Goal: Task Accomplishment & Management: Manage account settings

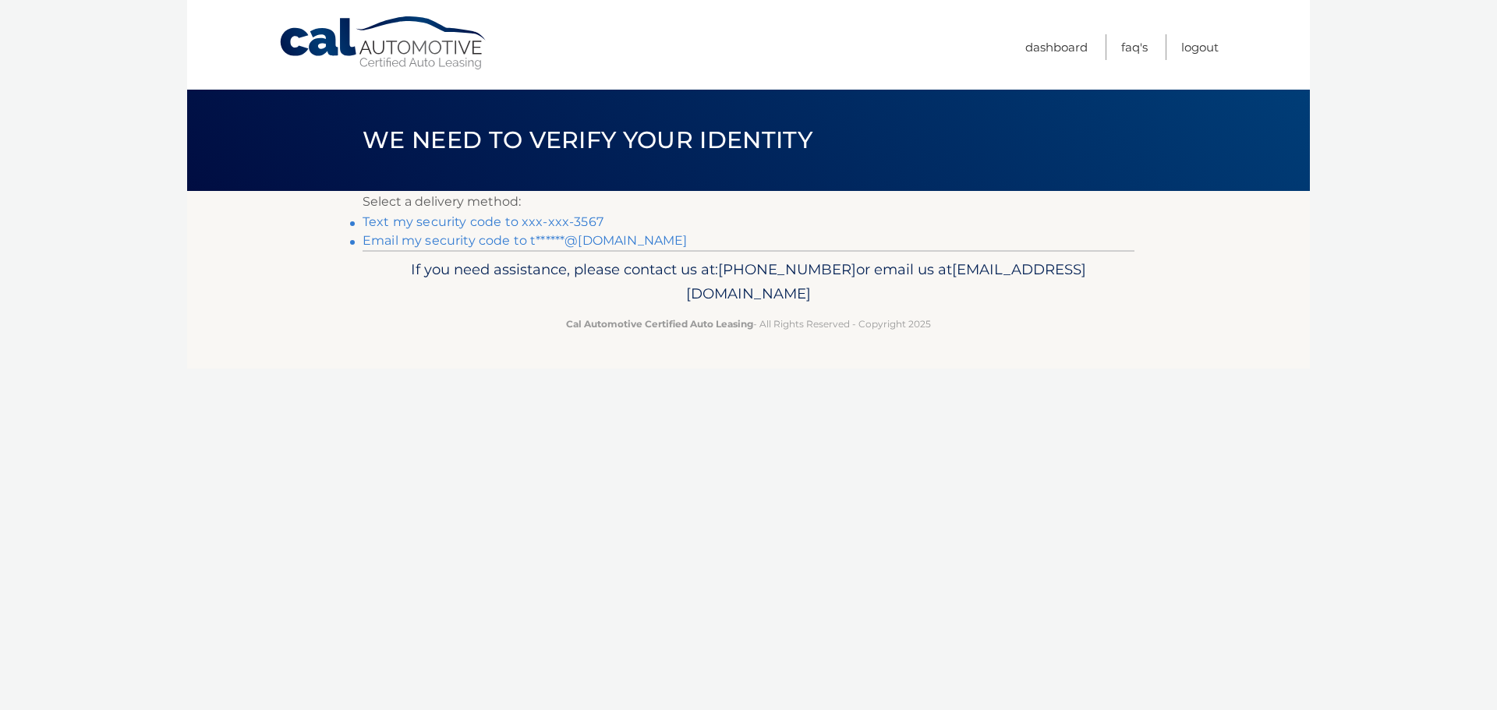
click at [456, 221] on link "Text my security code to xxx-xxx-3567" at bounding box center [482, 221] width 241 height 15
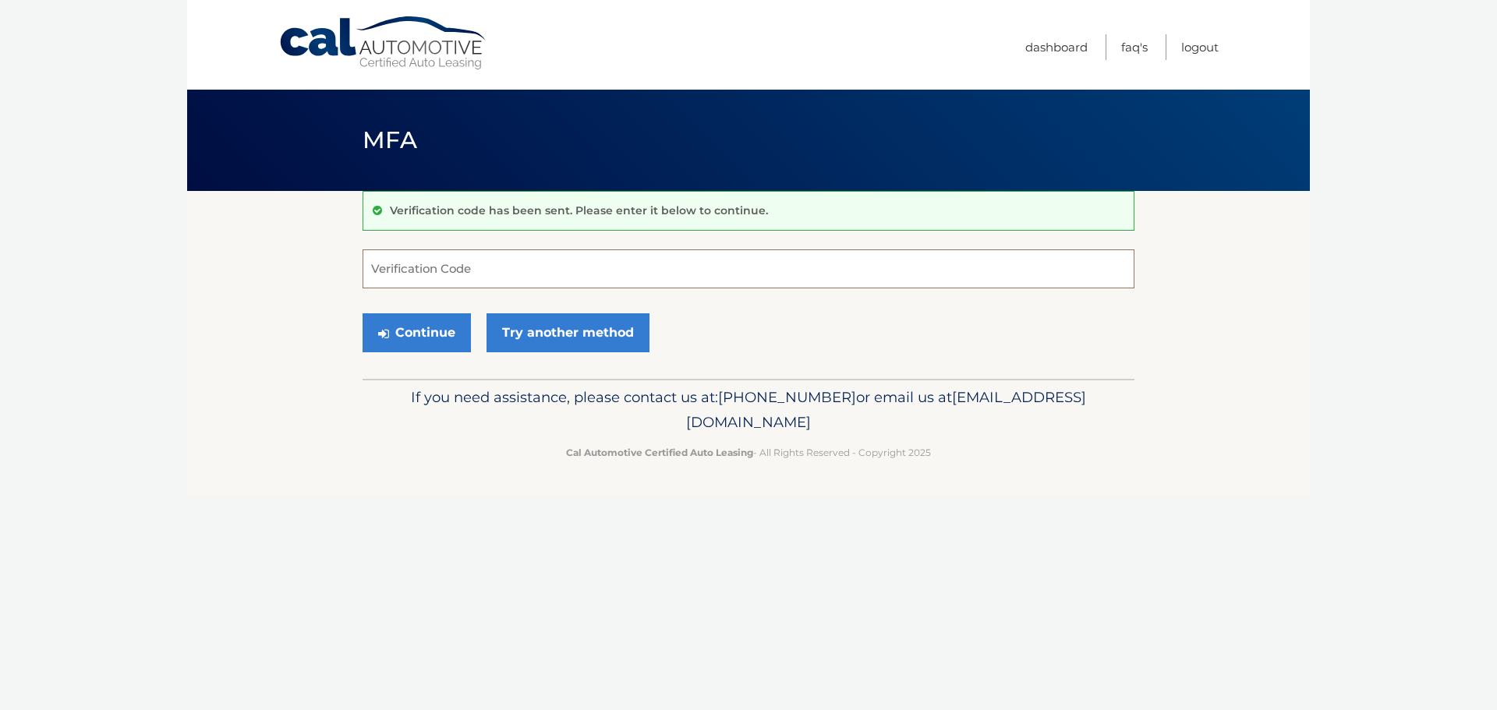
click at [451, 277] on input "Verification Code" at bounding box center [748, 268] width 772 height 39
type input "976885"
click at [362, 313] on button "Continue" at bounding box center [416, 332] width 108 height 39
click at [428, 324] on button "Continue" at bounding box center [416, 332] width 108 height 39
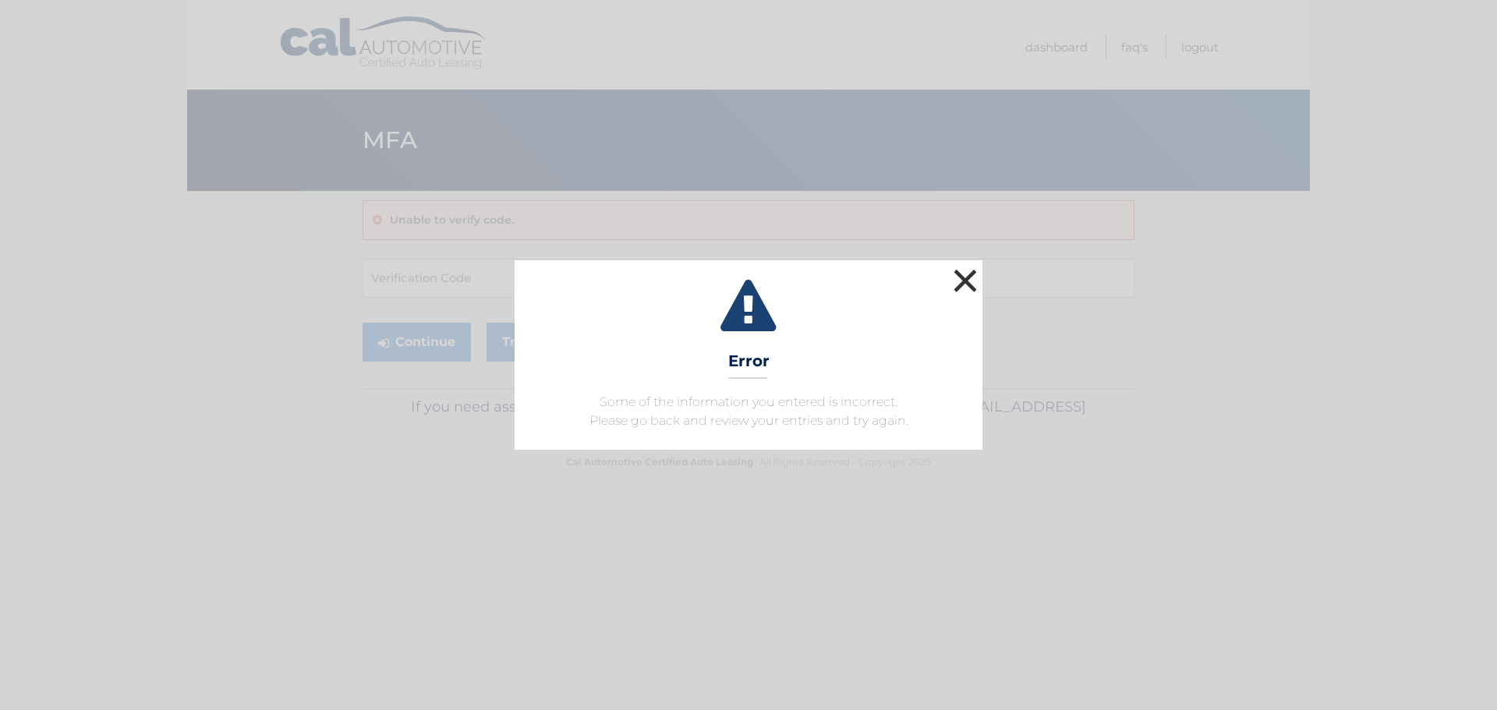
click at [969, 285] on button "×" at bounding box center [964, 280] width 31 height 31
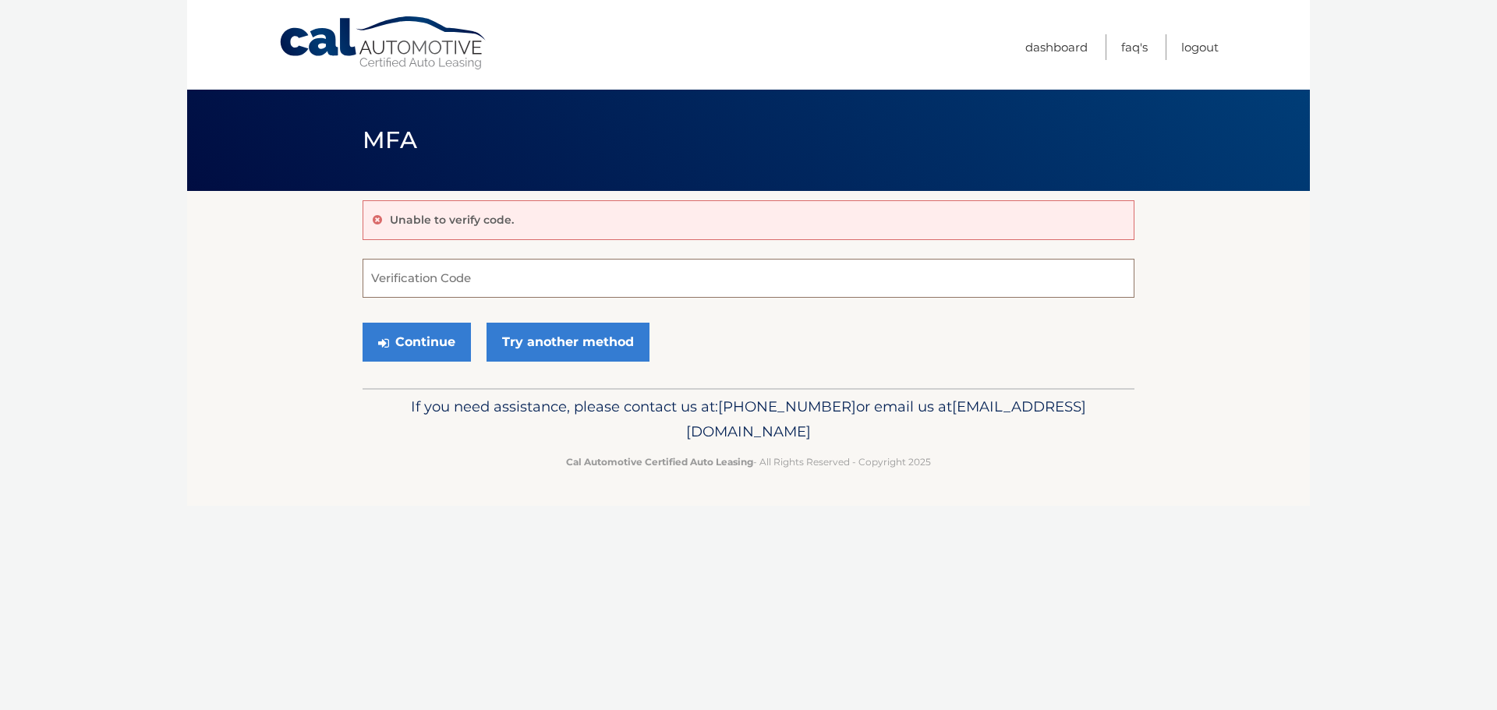
click at [501, 294] on input "Verification Code" at bounding box center [748, 278] width 772 height 39
type input "976885"
click at [435, 352] on button "Continue" at bounding box center [416, 342] width 108 height 39
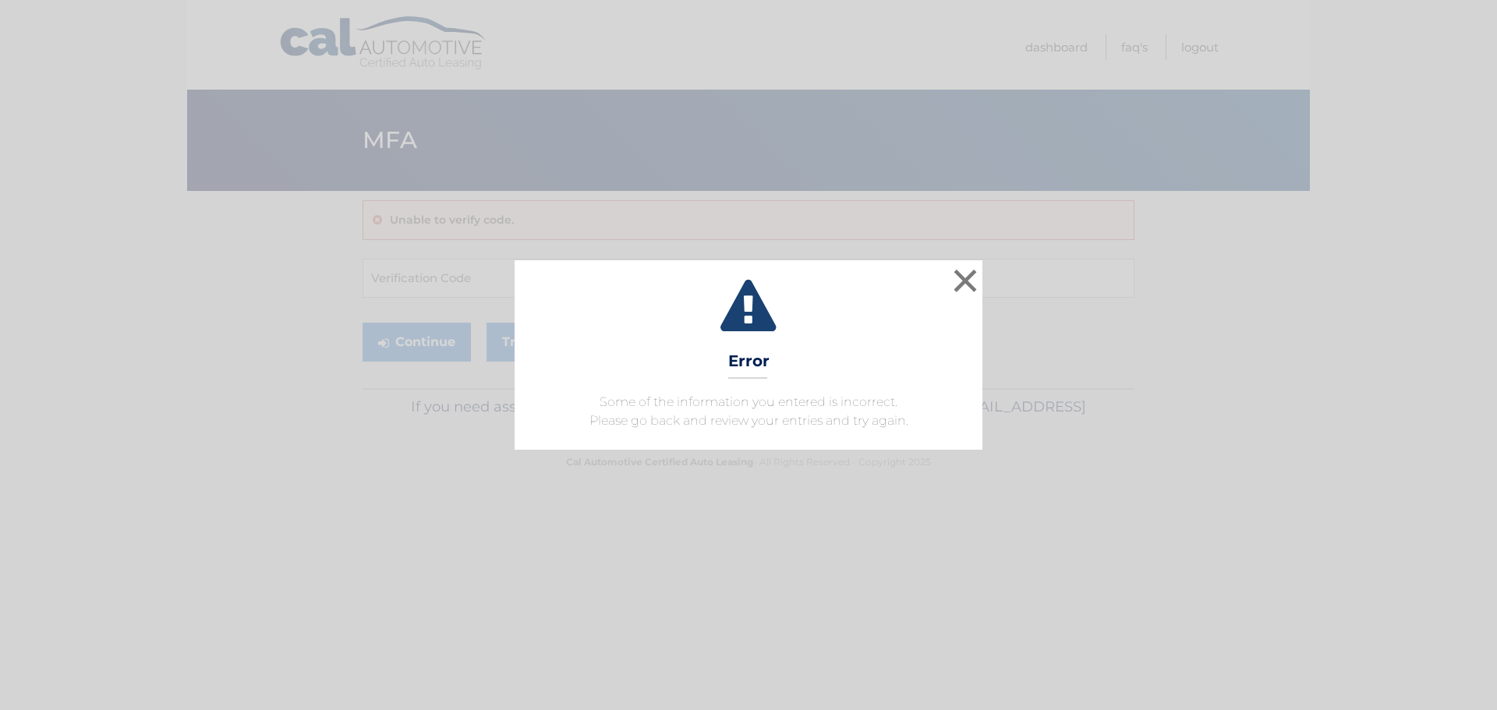
click at [817, 413] on span "Some of the information you entered is incorrect. Please go back and review you…" at bounding box center [748, 411] width 319 height 34
click at [970, 276] on button "×" at bounding box center [964, 280] width 31 height 31
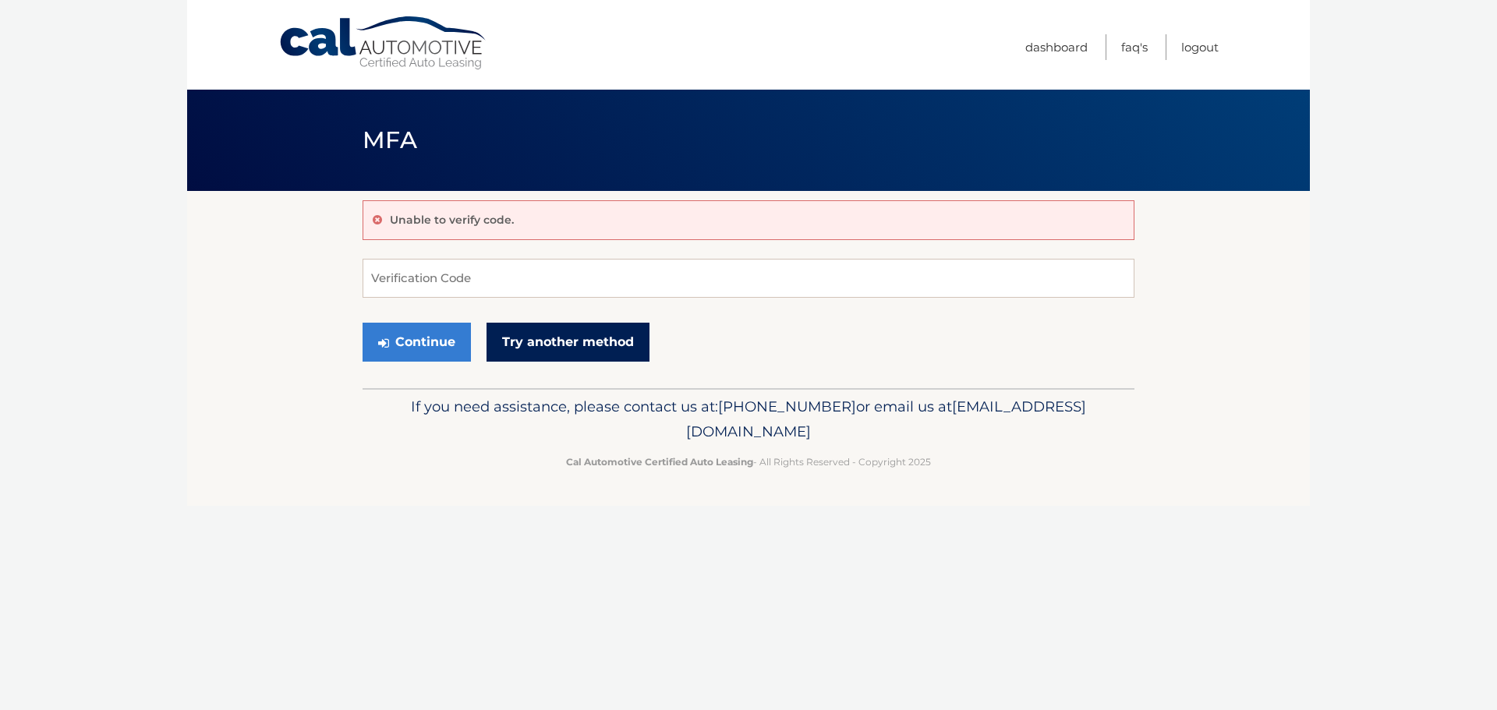
click at [647, 345] on link "Try another method" at bounding box center [567, 342] width 163 height 39
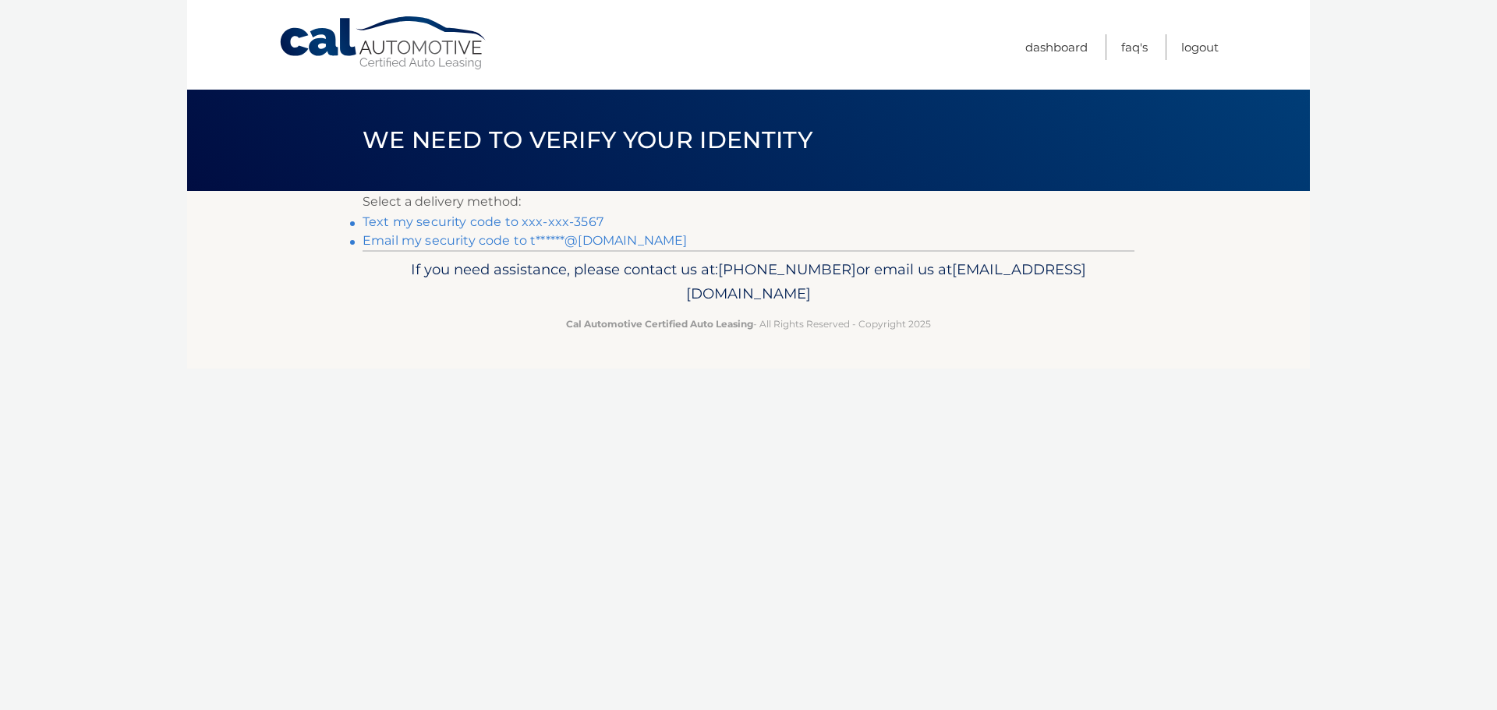
click at [584, 246] on link "Email my security code to t******@[DOMAIN_NAME]" at bounding box center [524, 240] width 325 height 15
click at [469, 218] on link "Text my security code to xxx-xxx-3567" at bounding box center [482, 221] width 241 height 15
